Goal: Use online tool/utility: Utilize a website feature to perform a specific function

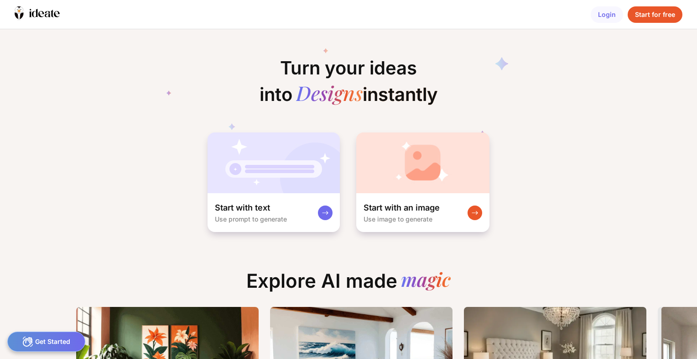
scroll to position [0, 7]
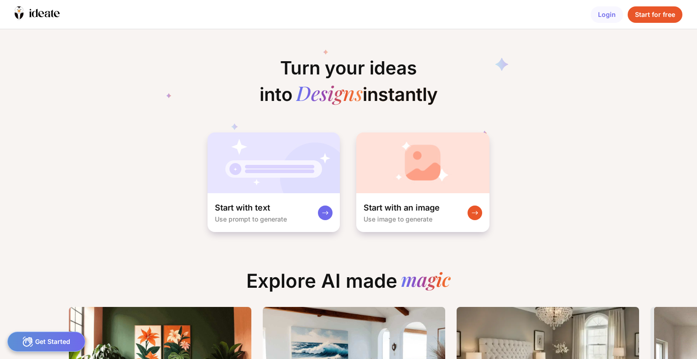
click at [456, 200] on div "Start with an image Use image to generate" at bounding box center [422, 212] width 133 height 39
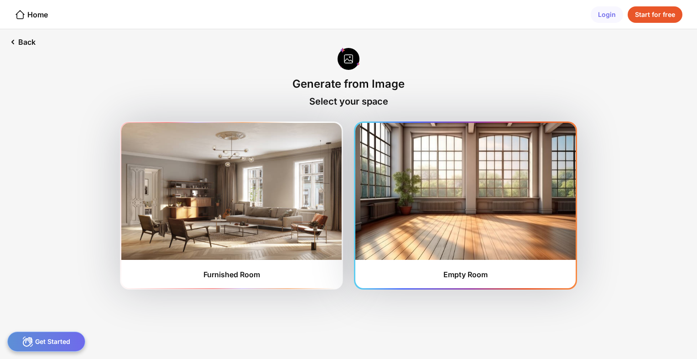
click at [416, 241] on img at bounding box center [465, 191] width 220 height 137
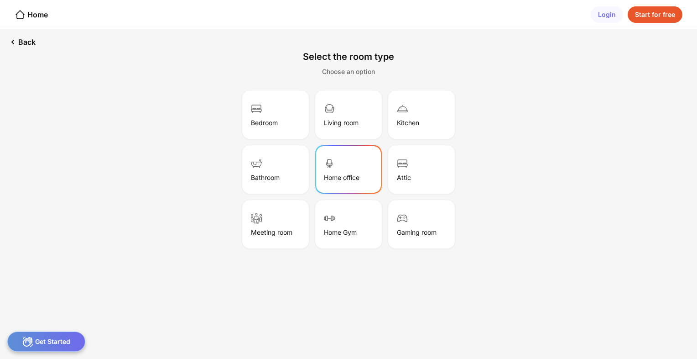
click at [352, 177] on div "Home office" at bounding box center [342, 177] width 36 height 8
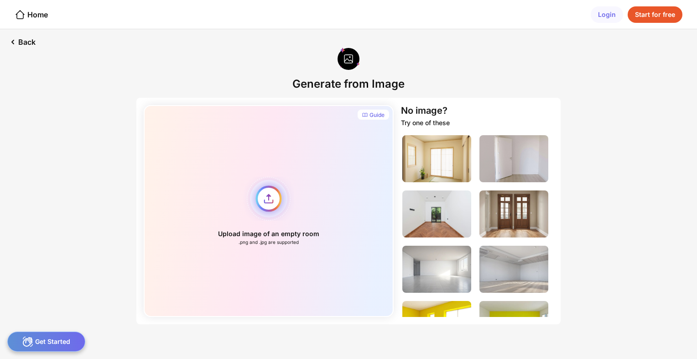
click at [273, 202] on div "Upload image of an empty room .png and .jpg are supported" at bounding box center [269, 211] width 250 height 212
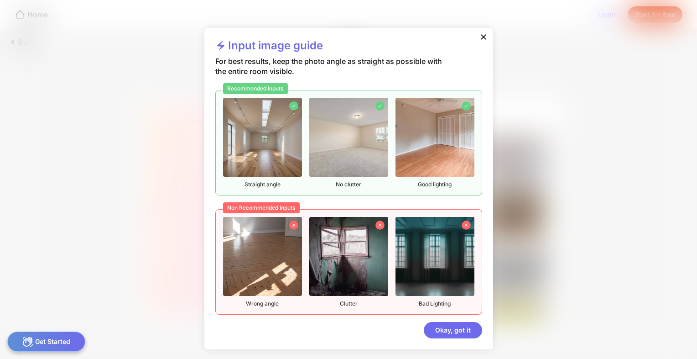
click at [282, 152] on img at bounding box center [262, 137] width 79 height 79
click at [467, 328] on div "Okay, got it" at bounding box center [453, 330] width 58 height 16
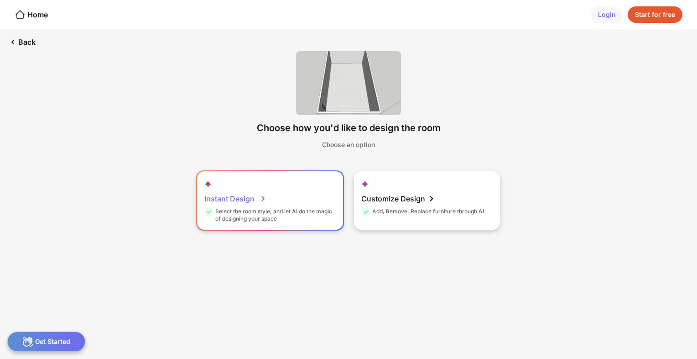
click at [261, 200] on icon at bounding box center [263, 198] width 11 height 11
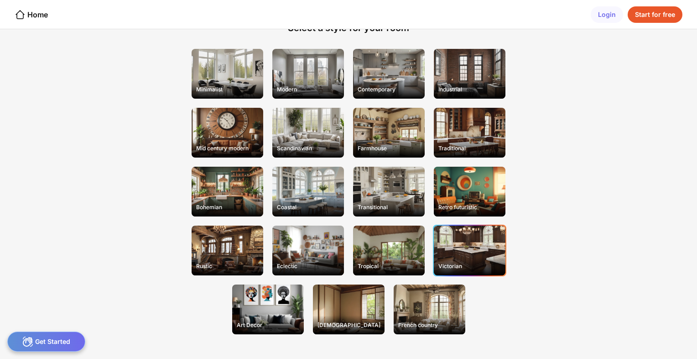
scroll to position [25, 0]
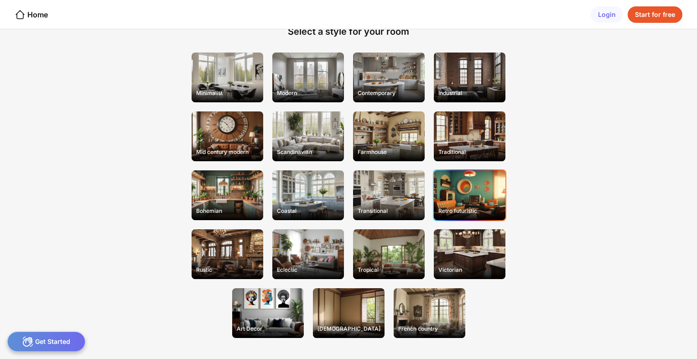
click at [455, 198] on div "Retro futuristic" at bounding box center [470, 195] width 72 height 50
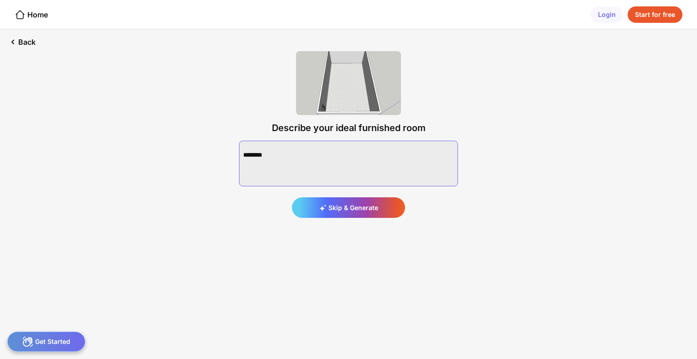
click at [365, 158] on textarea at bounding box center [348, 164] width 219 height 46
paste textarea "**********"
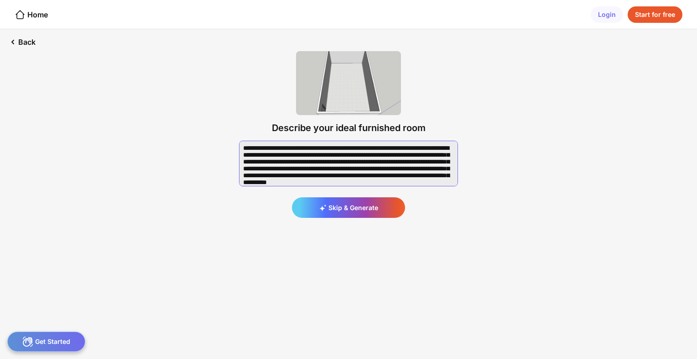
scroll to position [104, 0]
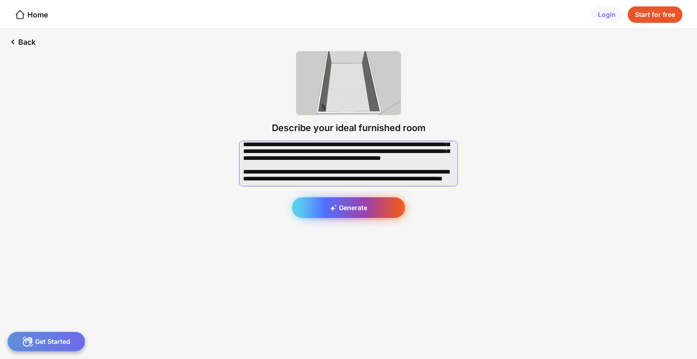
type textarea "**********"
click at [381, 211] on div "Generate" at bounding box center [348, 207] width 113 height 21
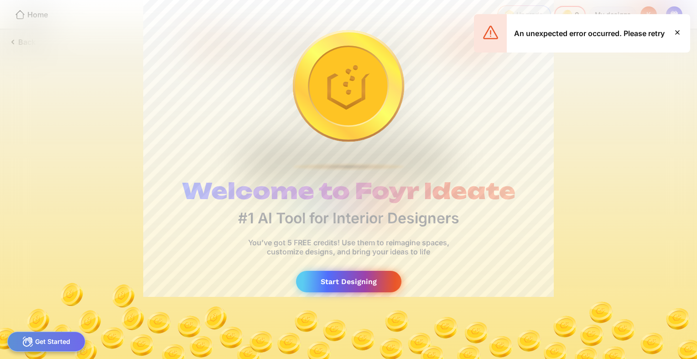
click at [358, 278] on div "Start Designing" at bounding box center [348, 281] width 105 height 21
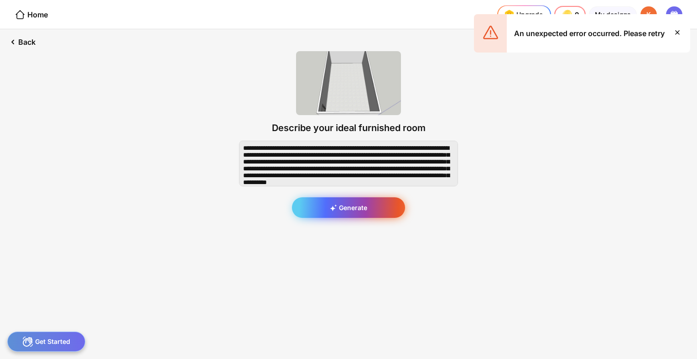
click at [367, 214] on div "Generate" at bounding box center [348, 207] width 113 height 21
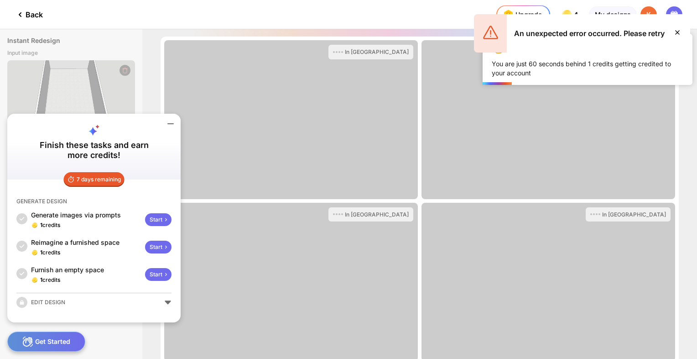
click at [674, 30] on icon at bounding box center [677, 32] width 11 height 11
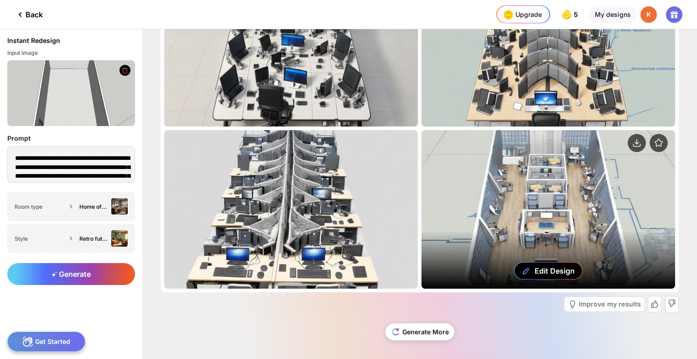
scroll to position [74, 0]
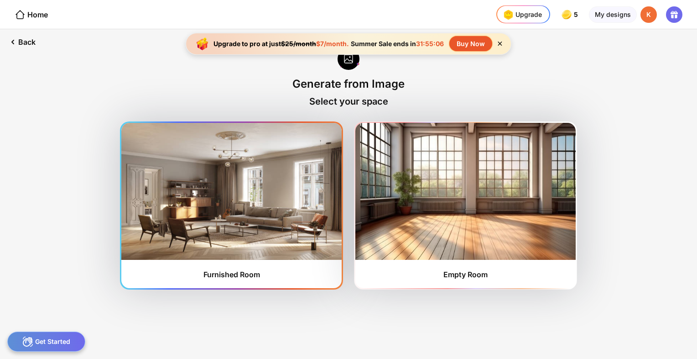
click at [214, 236] on img at bounding box center [231, 191] width 220 height 137
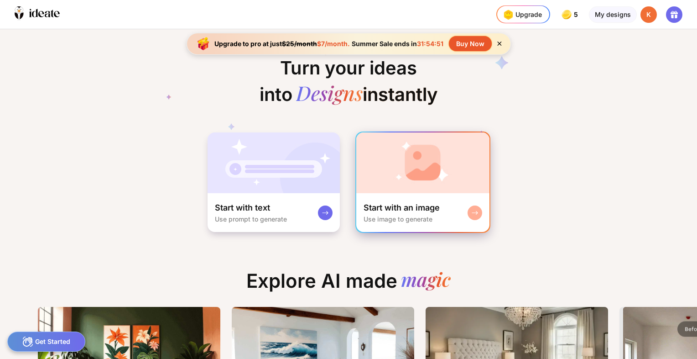
click at [402, 207] on div "Start with an image" at bounding box center [402, 207] width 76 height 11
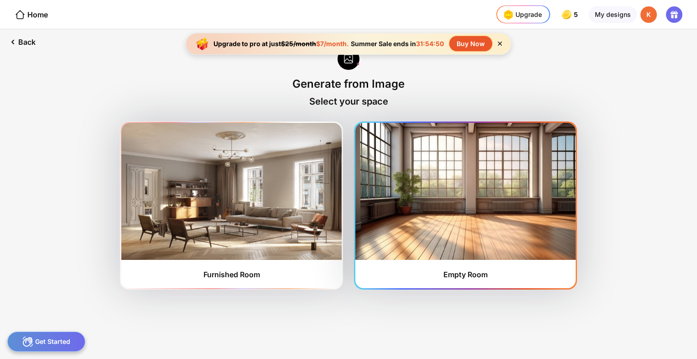
click at [455, 223] on img at bounding box center [465, 191] width 220 height 137
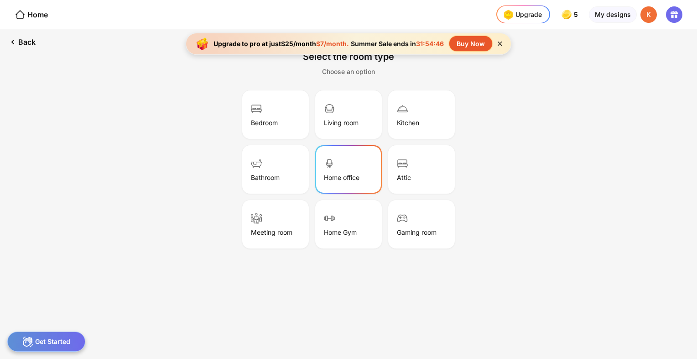
click at [343, 178] on div "Home office" at bounding box center [342, 177] width 36 height 8
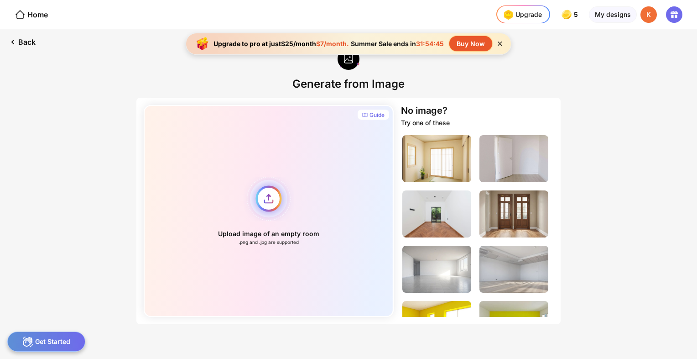
click at [264, 199] on div "Upload image of an empty room .png and .jpg are supported" at bounding box center [269, 211] width 250 height 212
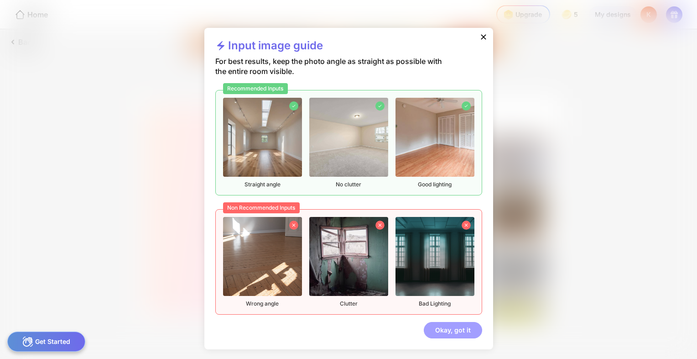
click at [452, 330] on div "Okay, got it" at bounding box center [453, 330] width 58 height 16
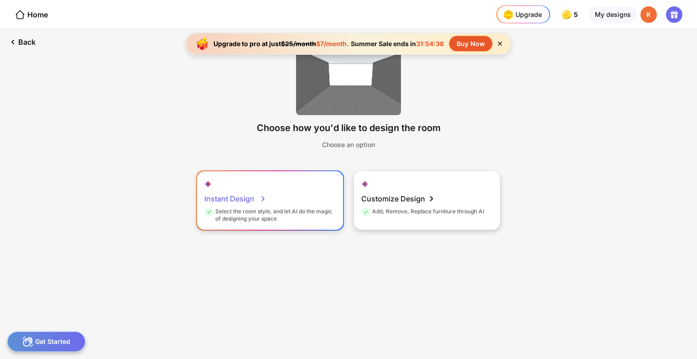
click at [295, 207] on div "Instant Design Select the room style, and let AI do the magic of designing your…" at bounding box center [270, 200] width 146 height 58
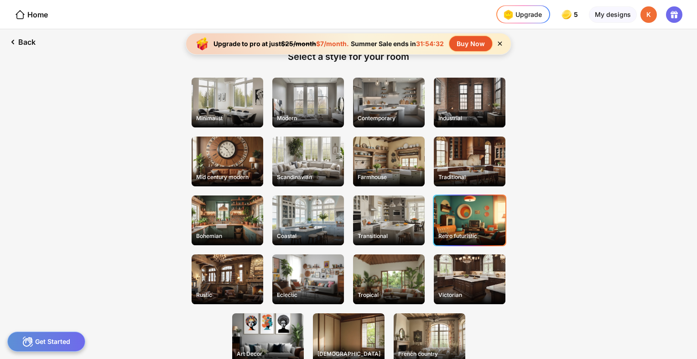
click at [454, 224] on div "Retro futuristic" at bounding box center [470, 220] width 72 height 50
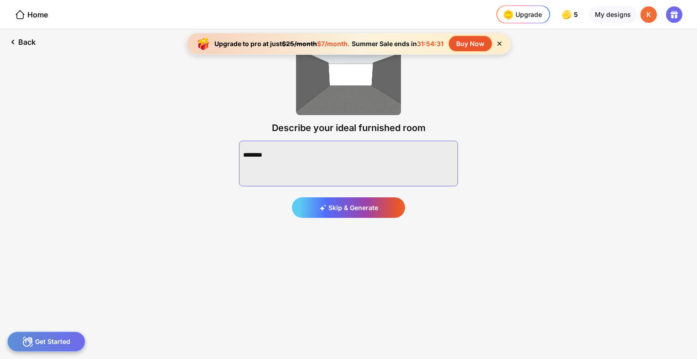
click at [386, 157] on textarea at bounding box center [348, 164] width 219 height 46
click at [265, 159] on textarea at bounding box center [348, 164] width 219 height 46
paste textarea "**********"
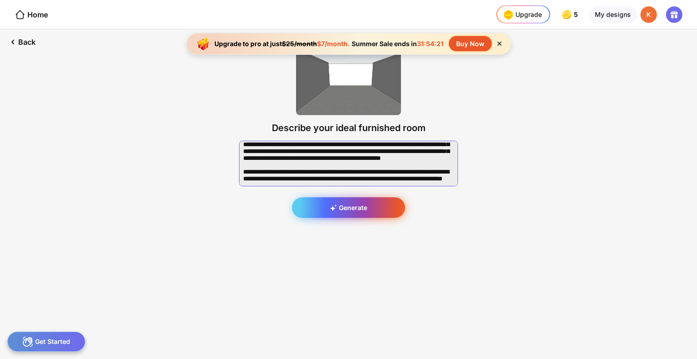
type textarea "**********"
click at [352, 204] on div "Generate" at bounding box center [348, 207] width 113 height 21
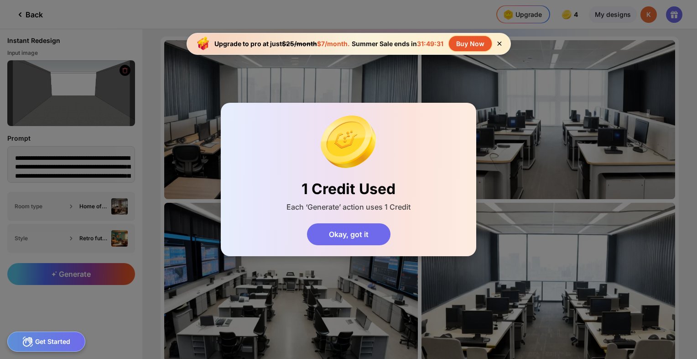
click at [688, 199] on div "1 Credit Used Each ‘Generate’ action uses 1 Credit Okay, got it" at bounding box center [348, 179] width 697 height 359
click at [364, 235] on div "Okay, got it" at bounding box center [349, 234] width 84 height 22
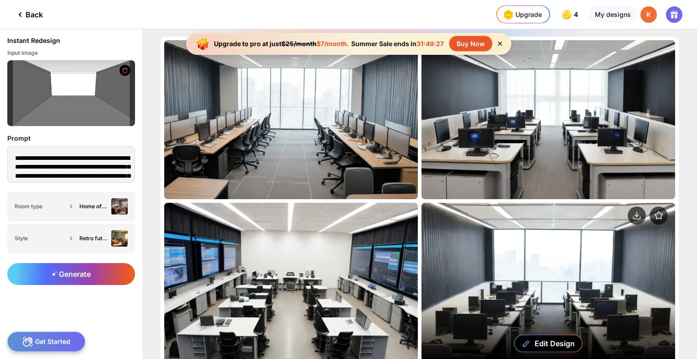
click at [517, 253] on div "Edit Design" at bounding box center [549, 282] width 254 height 159
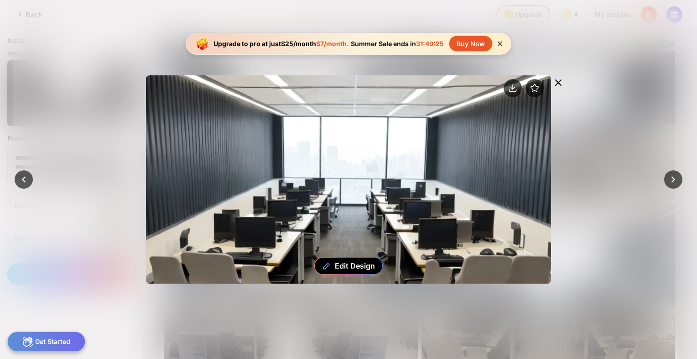
click at [559, 83] on icon at bounding box center [558, 82] width 5 height 5
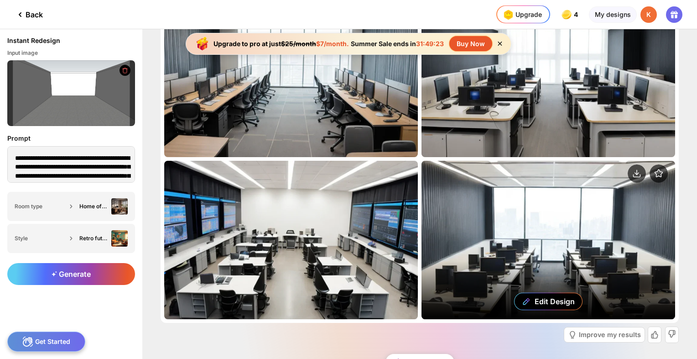
scroll to position [46, 0]
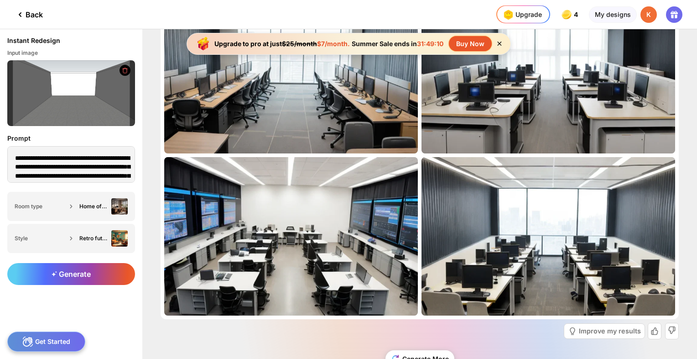
click at [684, 207] on div "Almost there... Edit Design Almost there... Edit Design Almost there... Edit De…" at bounding box center [419, 193] width 555 height 329
click at [687, 255] on div "Almost there... Edit Design Almost there... Edit Design Almost there... Edit De…" at bounding box center [419, 193] width 555 height 329
